Goal: Navigation & Orientation: Find specific page/section

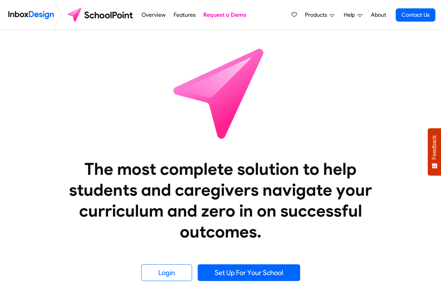
click at [378, 15] on link "About" at bounding box center [378, 15] width 19 height 14
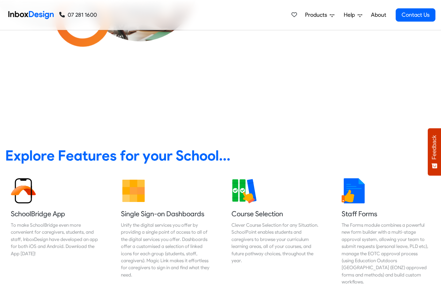
scroll to position [251, 0]
